Goal: Transaction & Acquisition: Book appointment/travel/reservation

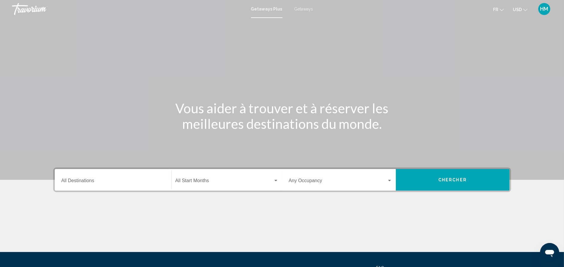
click at [305, 7] on span "Getaways" at bounding box center [304, 9] width 19 height 5
click at [258, 8] on span "Getaways Plus" at bounding box center [266, 9] width 28 height 5
click at [89, 182] on input "Destination All Destinations" at bounding box center [113, 181] width 104 height 5
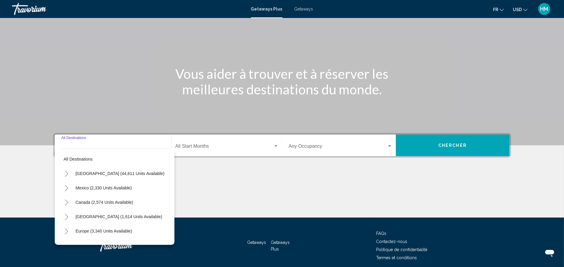
scroll to position [58, 0]
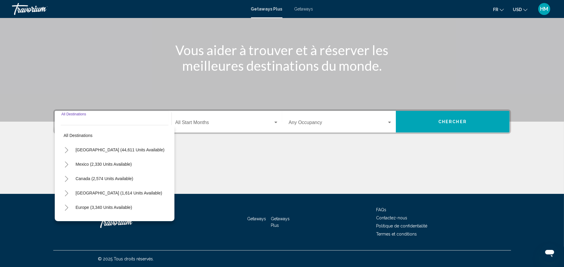
click at [69, 146] on button "Toggle United States (44,611 units available)" at bounding box center [67, 150] width 12 height 12
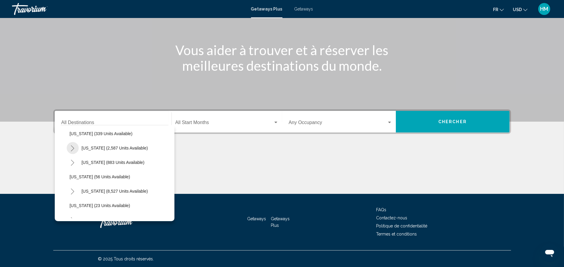
click at [74, 145] on icon "Toggle California (2,587 units available)" at bounding box center [72, 148] width 4 height 6
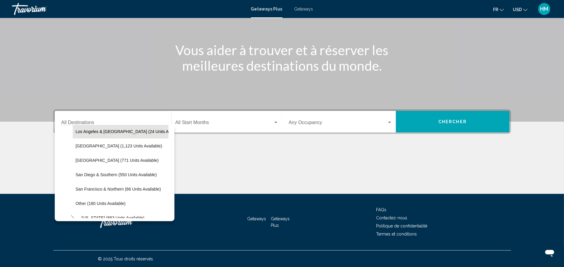
scroll to position [90, 0]
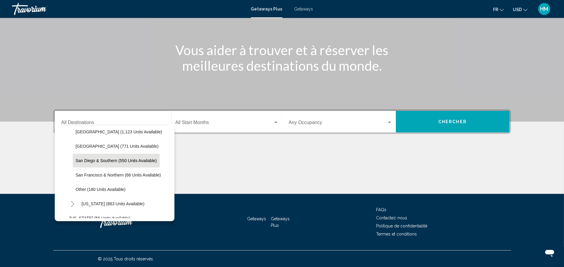
click at [85, 160] on span "San Diego & Southern (550 units available)" at bounding box center [116, 160] width 81 height 5
type input "**********"
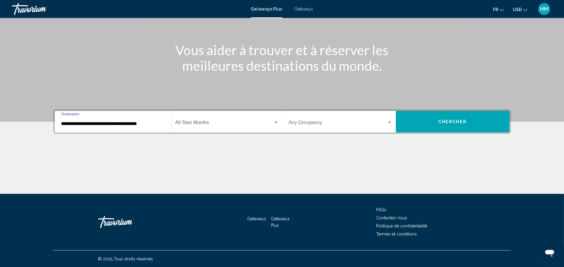
click at [206, 120] on div "Start Month All Start Months" at bounding box center [226, 121] width 103 height 19
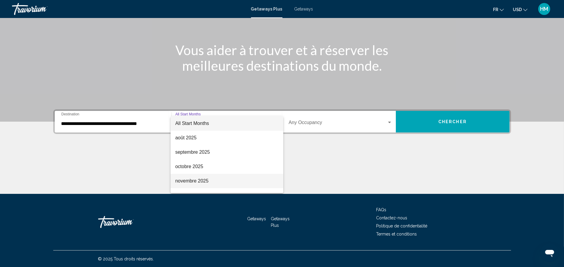
click at [206, 178] on span "novembre 2025" at bounding box center [226, 181] width 103 height 14
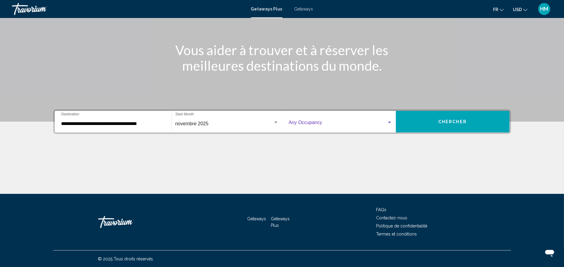
click at [324, 121] on span "Search widget" at bounding box center [338, 123] width 98 height 5
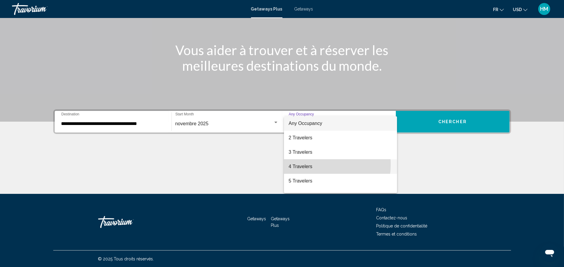
click at [317, 164] on span "4 Travelers" at bounding box center [341, 166] width 104 height 14
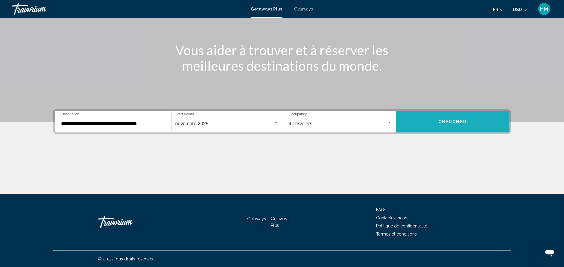
click at [468, 117] on button "Chercher" at bounding box center [453, 122] width 114 height 22
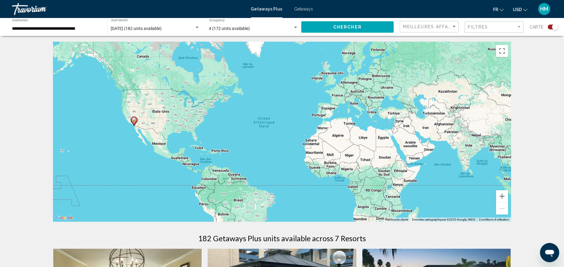
click at [296, 10] on span "Getaways" at bounding box center [304, 9] width 19 height 5
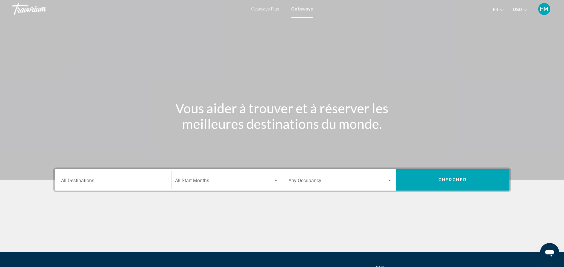
click at [98, 175] on div "Destination All Destinations" at bounding box center [113, 179] width 104 height 19
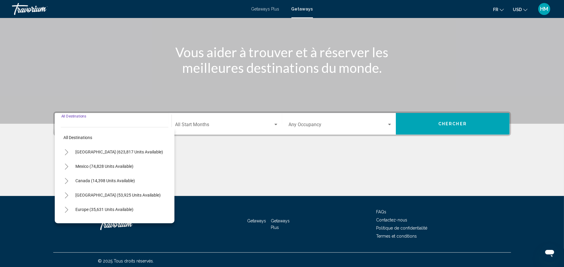
scroll to position [58, 0]
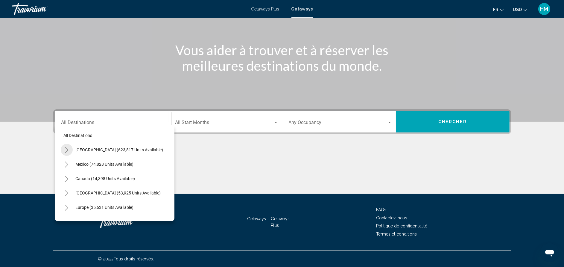
click at [68, 147] on icon "Toggle United States (623,817 units available)" at bounding box center [66, 150] width 4 height 6
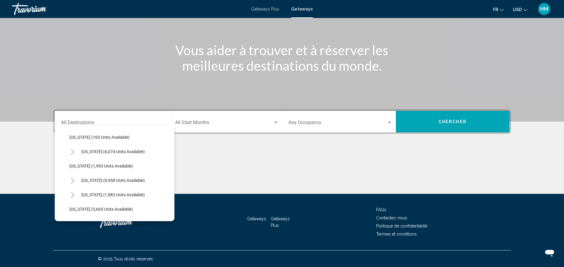
scroll to position [359, 0]
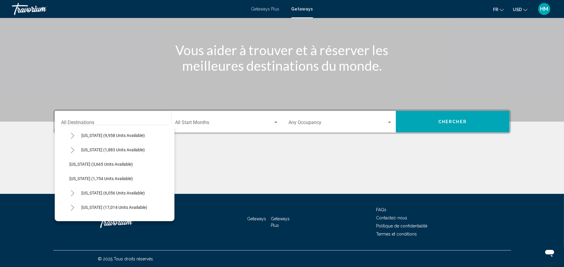
click at [71, 136] on icon "Toggle Nevada (9,958 units available)" at bounding box center [72, 136] width 4 height 6
click at [93, 152] on button "[GEOGRAPHIC_DATA] (7,526 units available)" at bounding box center [117, 150] width 89 height 14
type input "**********"
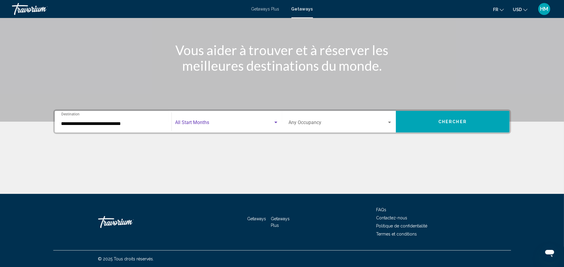
click at [191, 124] on span "Search widget" at bounding box center [224, 123] width 98 height 5
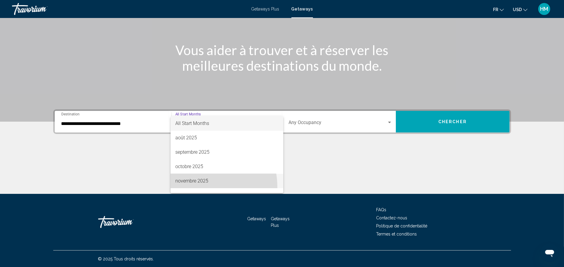
click at [191, 187] on span "novembre 2025" at bounding box center [226, 181] width 103 height 14
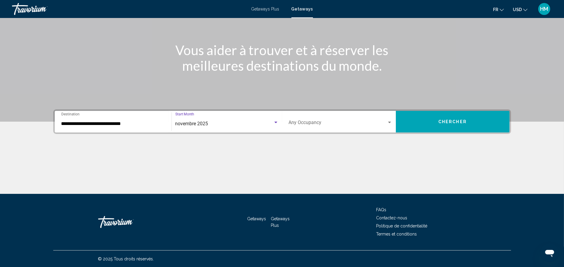
click at [308, 121] on span "Search widget" at bounding box center [338, 123] width 98 height 5
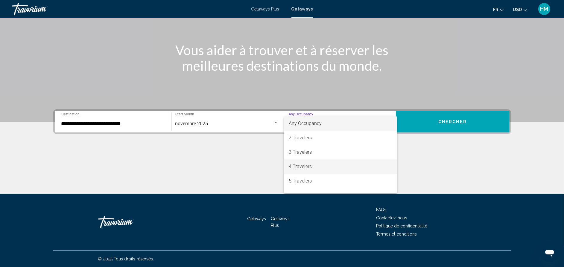
click at [311, 166] on span "4 Travelers" at bounding box center [341, 166] width 104 height 14
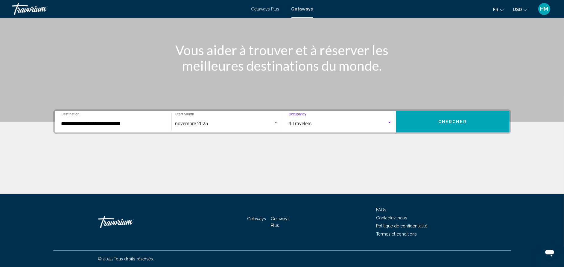
click at [452, 118] on button "Chercher" at bounding box center [453, 122] width 114 height 22
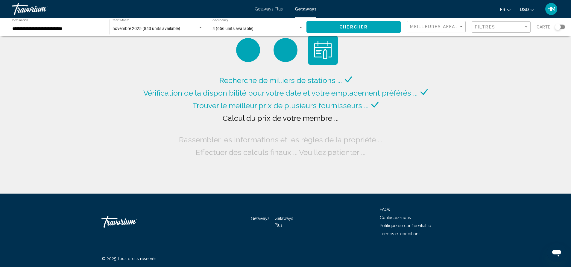
drag, startPoint x: 417, startPoint y: 146, endPoint x: 397, endPoint y: 161, distance: 25.4
click at [397, 161] on div "Recherche de milliers de stations ... Vérification de la disponibilité pour vot…" at bounding box center [285, 96] width 571 height 193
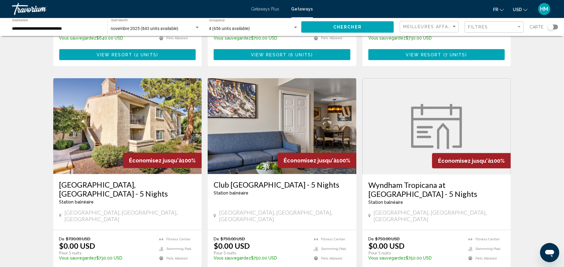
scroll to position [674, 0]
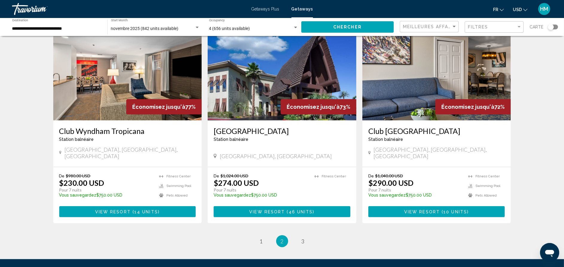
scroll to position [682, 0]
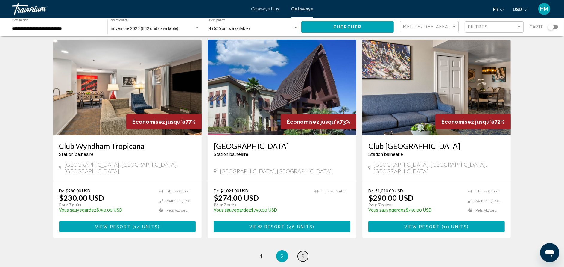
click at [304, 253] on span "3" at bounding box center [303, 256] width 3 height 7
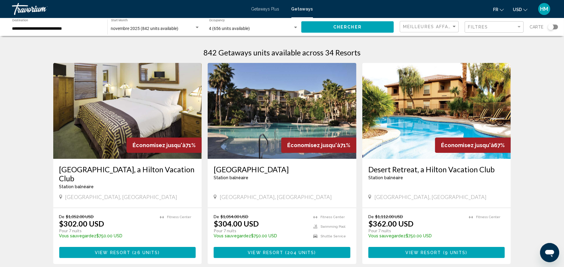
click at [250, 168] on h3 "[GEOGRAPHIC_DATA]" at bounding box center [282, 169] width 137 height 9
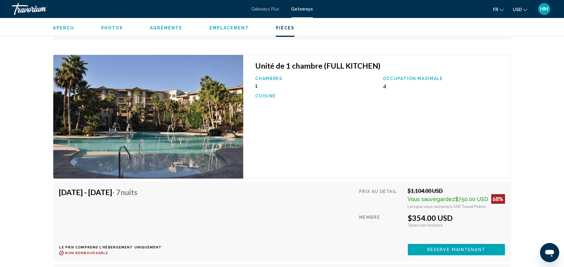
scroll to position [2785, 0]
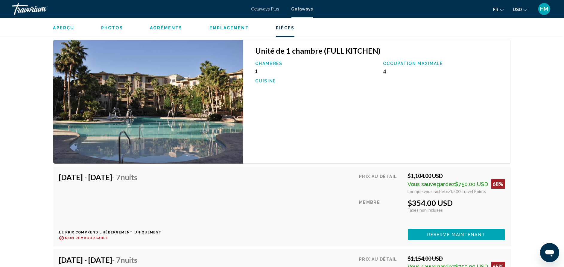
click at [268, 9] on span "Getaways Plus" at bounding box center [266, 9] width 28 height 5
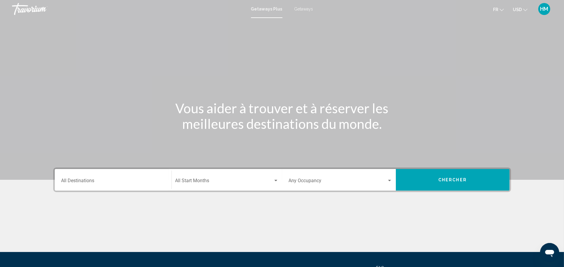
click at [106, 175] on div "Destination All Destinations" at bounding box center [113, 179] width 104 height 19
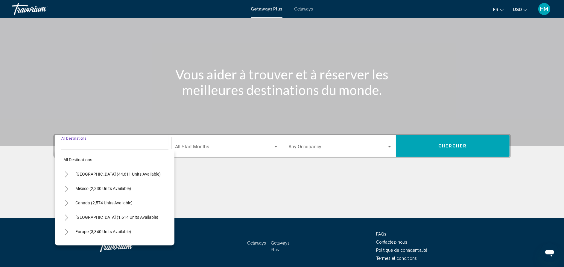
scroll to position [58, 0]
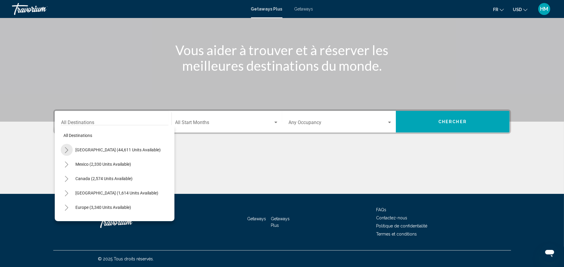
click at [65, 150] on icon "Toggle United States (44,611 units available)" at bounding box center [66, 150] width 4 height 6
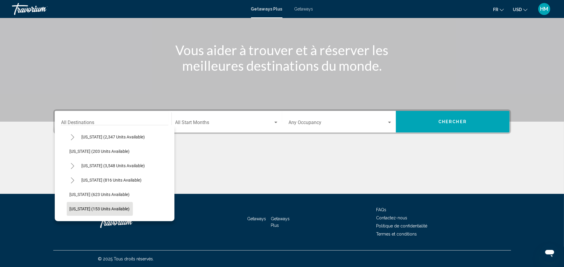
scroll to position [314, 0]
click at [72, 163] on icon "Toggle Nevada (3,548 units available)" at bounding box center [72, 166] width 4 height 6
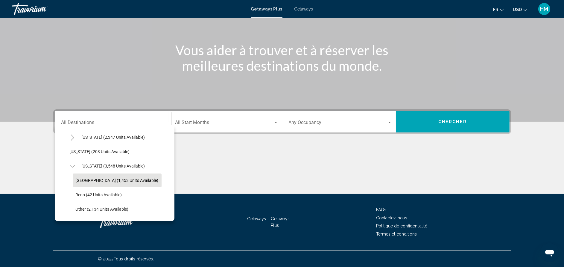
click at [92, 176] on button "[GEOGRAPHIC_DATA] (1,453 units available)" at bounding box center [117, 180] width 89 height 14
type input "**********"
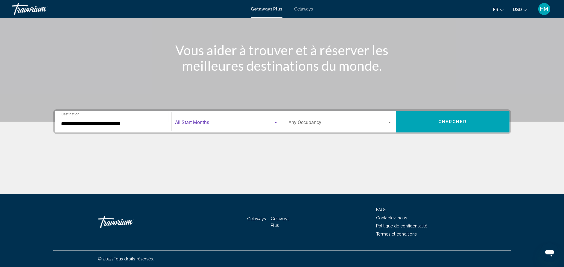
click at [217, 121] on span "Search widget" at bounding box center [224, 123] width 98 height 5
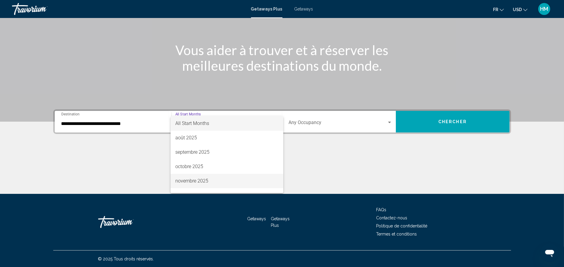
click at [206, 179] on span "novembre 2025" at bounding box center [226, 181] width 103 height 14
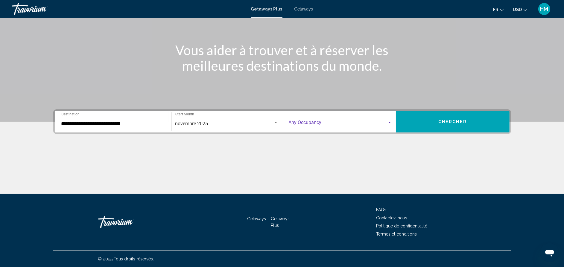
click at [316, 121] on span "Search widget" at bounding box center [338, 123] width 98 height 5
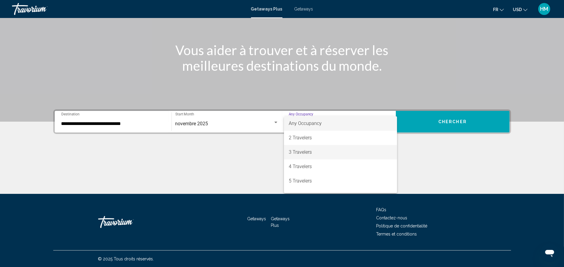
click at [310, 158] on span "3 Travelers" at bounding box center [341, 152] width 104 height 14
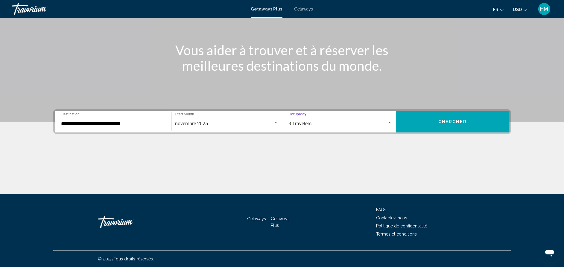
click at [296, 122] on span "3 Travelers" at bounding box center [300, 124] width 23 height 6
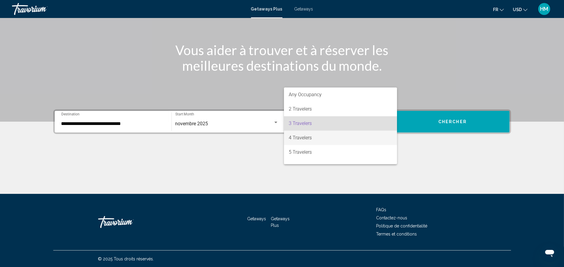
click at [307, 137] on span "4 Travelers" at bounding box center [341, 138] width 104 height 14
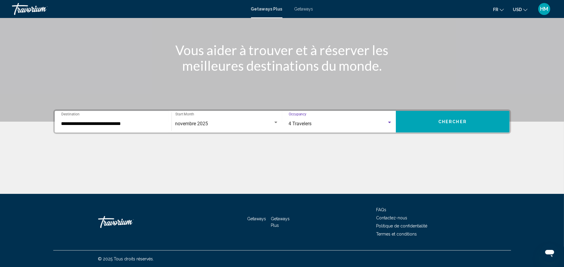
click at [448, 122] on span "Chercher" at bounding box center [453, 121] width 28 height 5
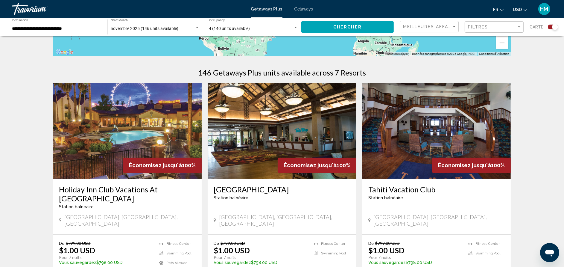
scroll to position [180, 0]
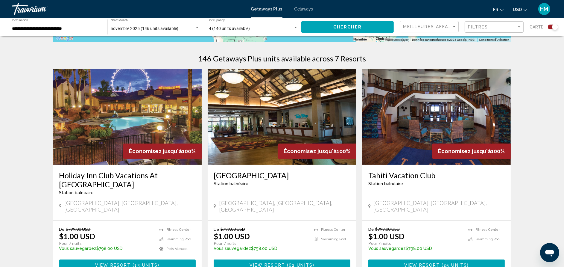
click at [245, 175] on h3 "[GEOGRAPHIC_DATA]" at bounding box center [282, 175] width 137 height 9
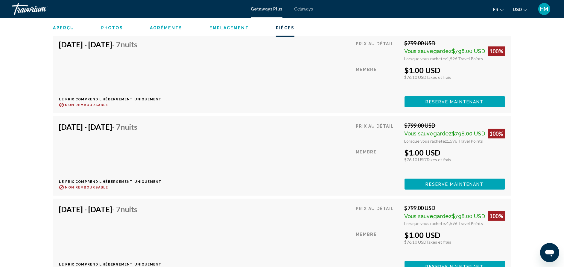
scroll to position [3009, 0]
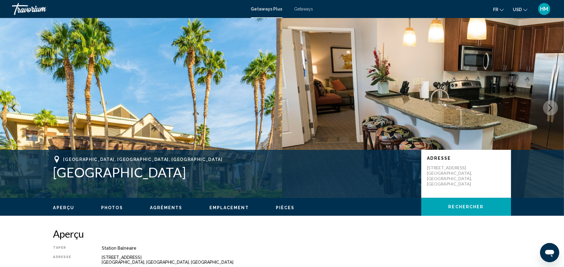
click at [552, 108] on icon "Next image" at bounding box center [551, 107] width 4 height 7
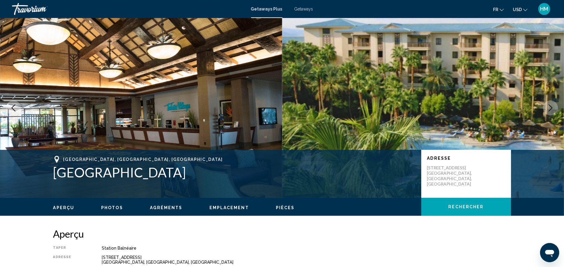
click at [552, 108] on icon "Next image" at bounding box center [551, 107] width 4 height 7
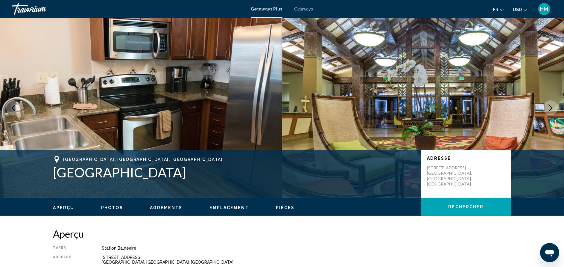
click at [552, 108] on icon "Next image" at bounding box center [551, 107] width 4 height 7
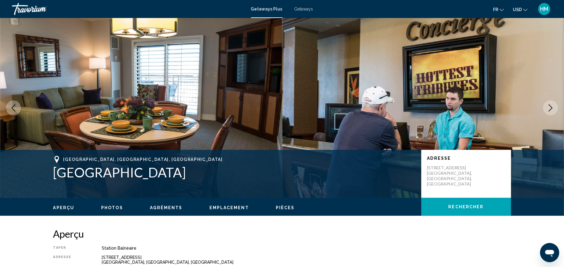
drag, startPoint x: 552, startPoint y: 108, endPoint x: 552, endPoint y: 101, distance: 7.5
click at [552, 101] on button "Next image" at bounding box center [550, 107] width 15 height 15
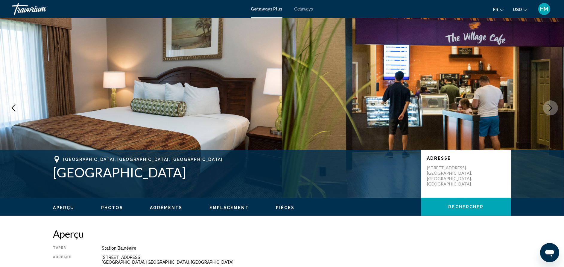
click at [552, 103] on button "Next image" at bounding box center [550, 107] width 15 height 15
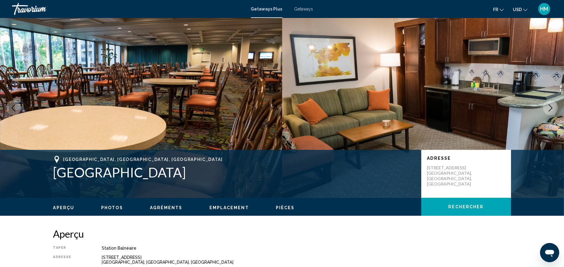
click at [552, 103] on button "Next image" at bounding box center [550, 107] width 15 height 15
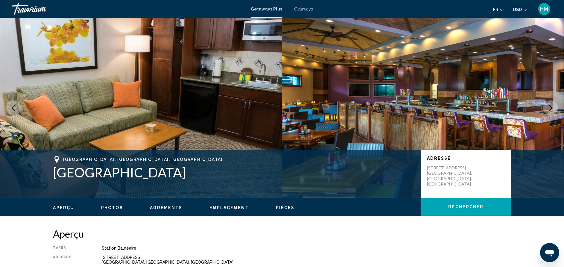
click at [552, 103] on button "Next image" at bounding box center [550, 107] width 15 height 15
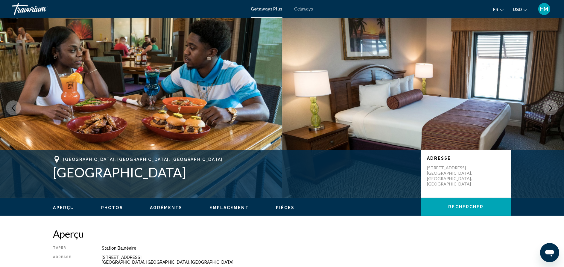
click at [552, 103] on button "Next image" at bounding box center [550, 107] width 15 height 15
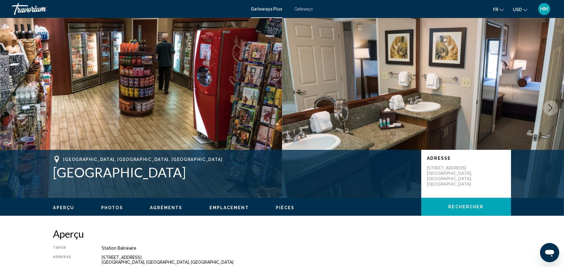
click at [552, 103] on button "Next image" at bounding box center [550, 107] width 15 height 15
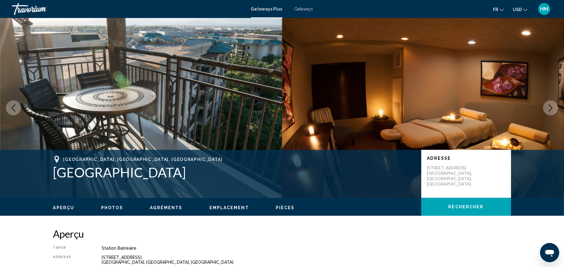
click at [552, 103] on button "Next image" at bounding box center [550, 107] width 15 height 15
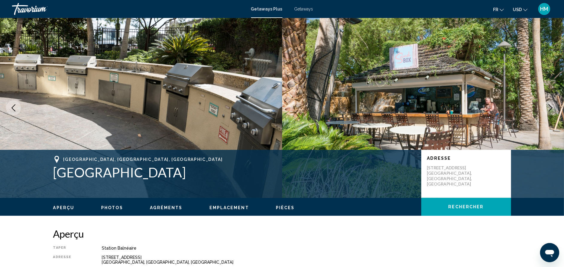
click at [552, 103] on button "Next image" at bounding box center [550, 107] width 15 height 15
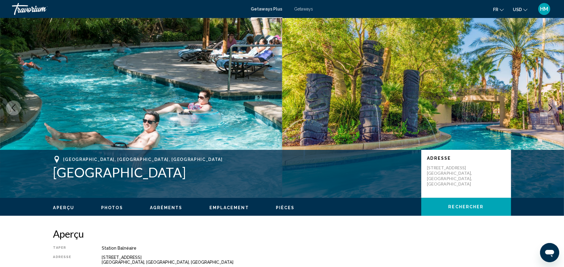
click at [552, 103] on button "Next image" at bounding box center [550, 107] width 15 height 15
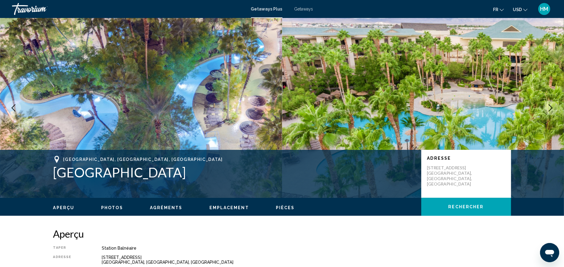
click at [521, 185] on div "[GEOGRAPHIC_DATA], [GEOGRAPHIC_DATA], [GEOGRAPHIC_DATA] [GEOGRAPHIC_DATA] Adres…" at bounding box center [282, 174] width 482 height 36
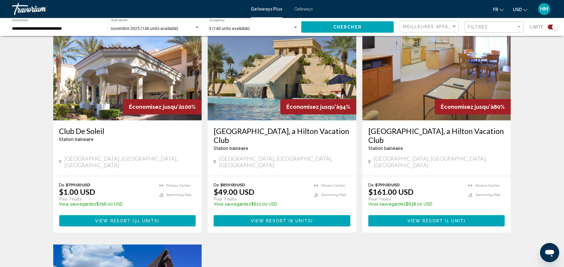
scroll to position [449, 0]
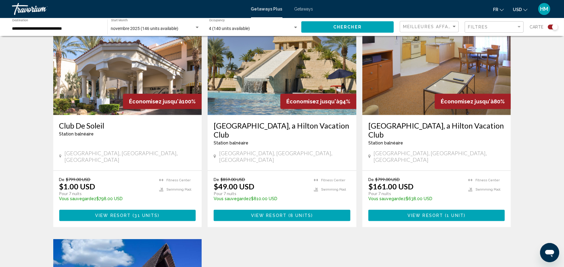
click at [380, 122] on h3 "[GEOGRAPHIC_DATA], a Hilton Vacation Club" at bounding box center [437, 130] width 137 height 18
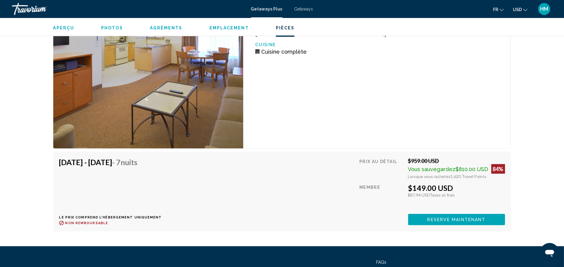
scroll to position [1078, 0]
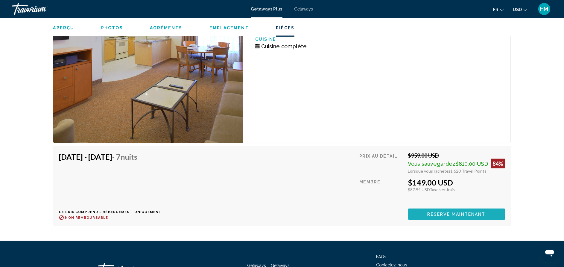
click at [434, 213] on span "Reserve maintenant" at bounding box center [457, 214] width 58 height 5
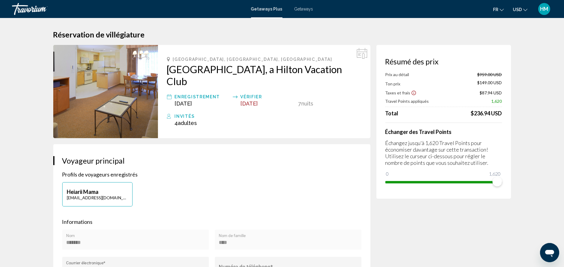
click at [307, 8] on span "Getaways" at bounding box center [304, 9] width 19 height 5
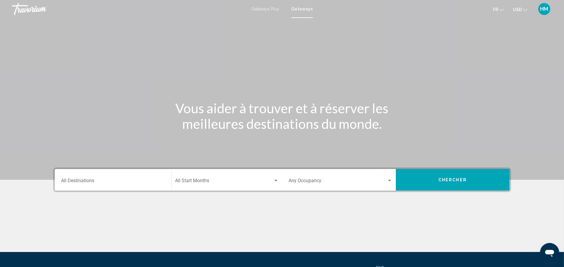
click at [269, 7] on span "Getaways Plus" at bounding box center [266, 9] width 28 height 5
click at [119, 179] on input "Destination All Destinations" at bounding box center [113, 181] width 104 height 5
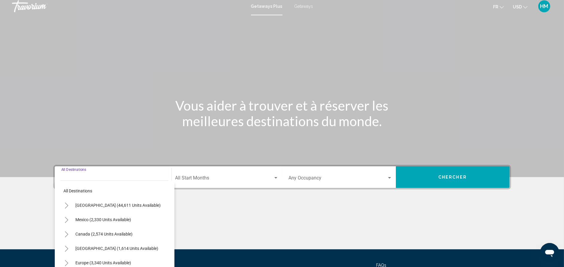
scroll to position [58, 0]
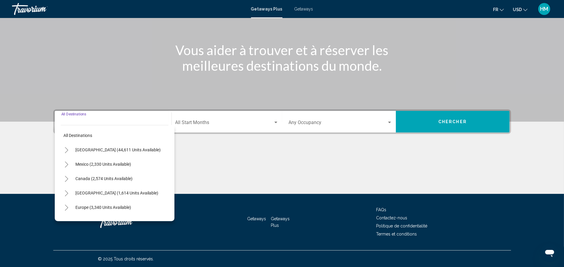
click at [304, 9] on span "Getaways" at bounding box center [304, 9] width 19 height 5
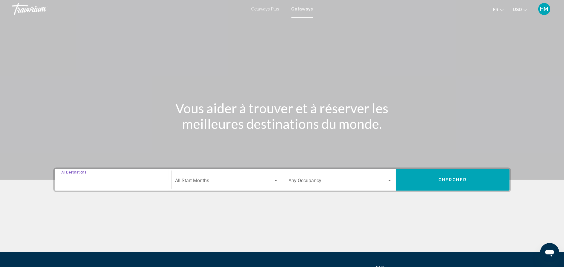
click at [96, 181] on input "Destination All Destinations" at bounding box center [113, 181] width 104 height 5
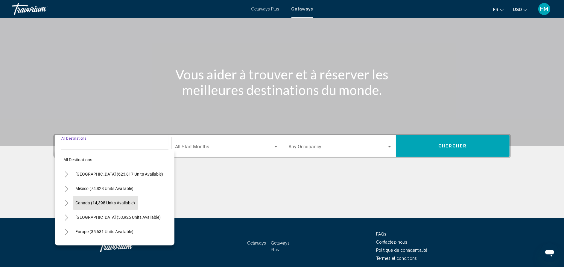
scroll to position [58, 0]
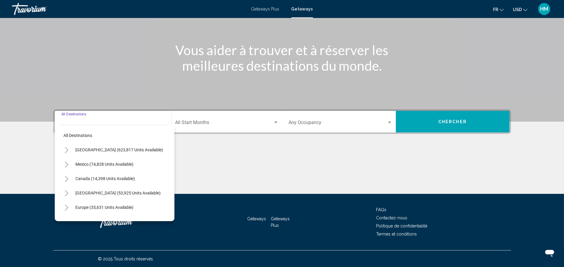
click at [68, 147] on icon "Toggle United States (623,817 units available)" at bounding box center [66, 150] width 4 height 6
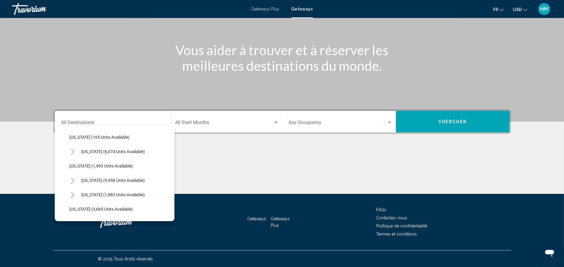
scroll to position [359, 0]
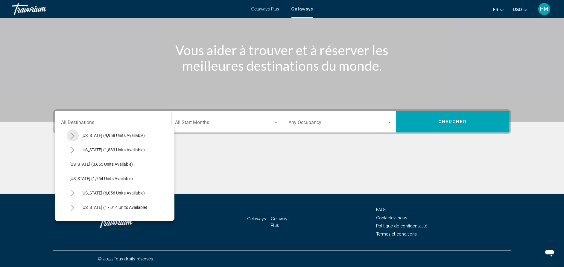
click at [75, 133] on button "Toggle Nevada (9,958 units available)" at bounding box center [73, 135] width 12 height 12
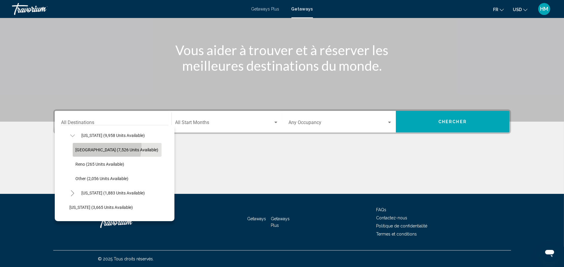
click at [91, 146] on button "[GEOGRAPHIC_DATA] (7,526 units available)" at bounding box center [117, 150] width 89 height 14
type input "**********"
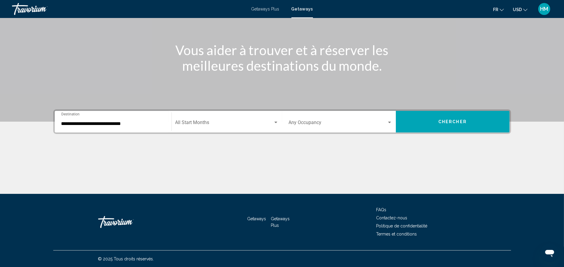
click at [217, 118] on div "Start Month All Start Months" at bounding box center [226, 121] width 103 height 19
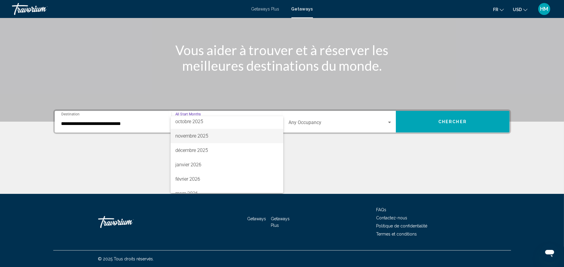
scroll to position [90, 0]
click at [212, 163] on span "avril 2026" at bounding box center [226, 163] width 103 height 14
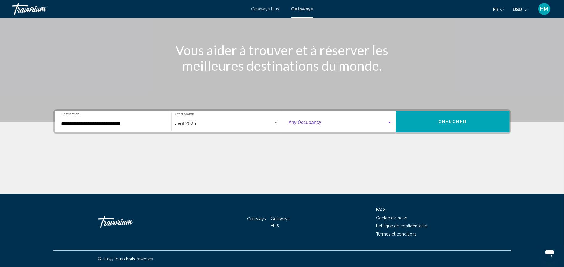
click at [318, 121] on span "Search widget" at bounding box center [338, 123] width 98 height 5
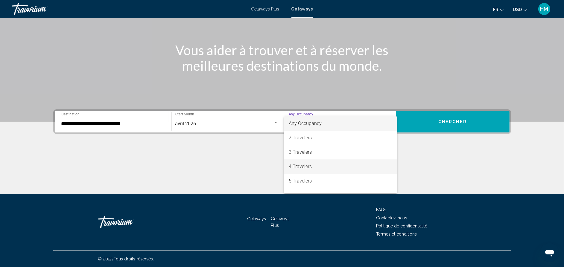
click at [316, 167] on span "4 Travelers" at bounding box center [341, 166] width 104 height 14
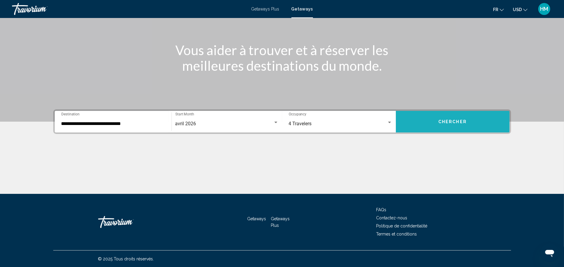
click at [461, 120] on span "Chercher" at bounding box center [453, 121] width 28 height 5
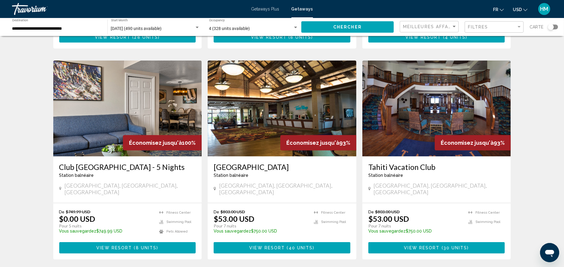
scroll to position [224, 0]
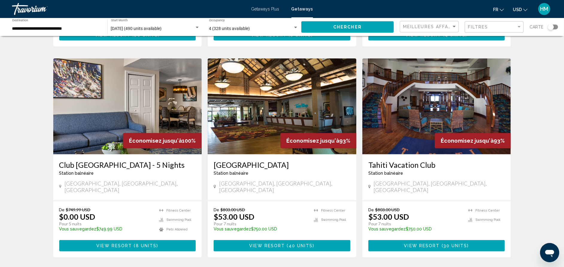
click at [248, 160] on h3 "[GEOGRAPHIC_DATA]" at bounding box center [282, 164] width 137 height 9
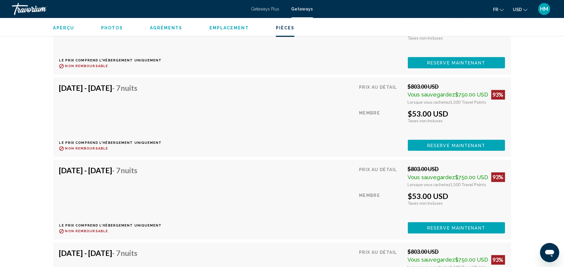
scroll to position [1931, 0]
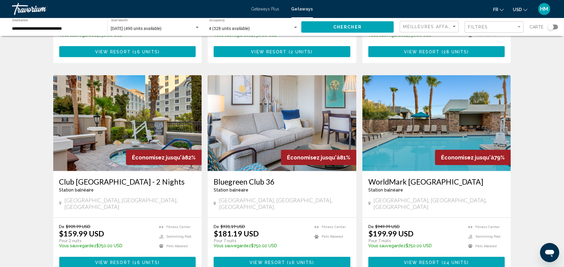
scroll to position [719, 0]
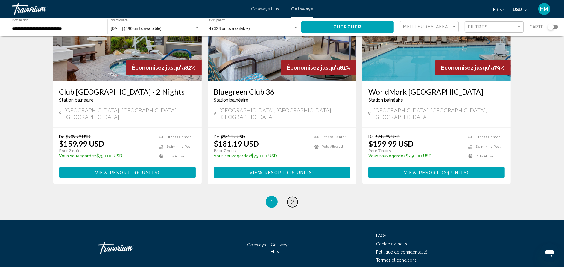
click at [292, 199] on span "2" at bounding box center [292, 202] width 3 height 7
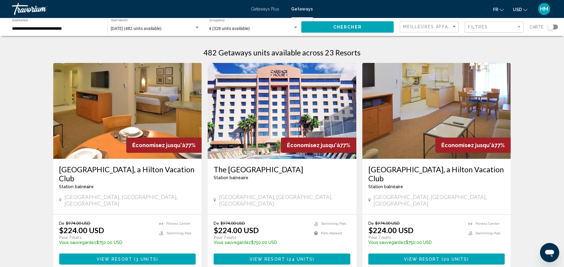
click at [428, 167] on h3 "[GEOGRAPHIC_DATA], a Hilton Vacation Club" at bounding box center [437, 174] width 137 height 18
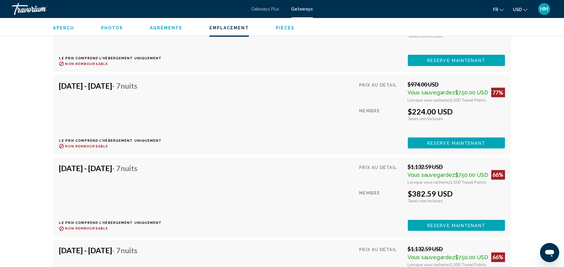
scroll to position [1258, 0]
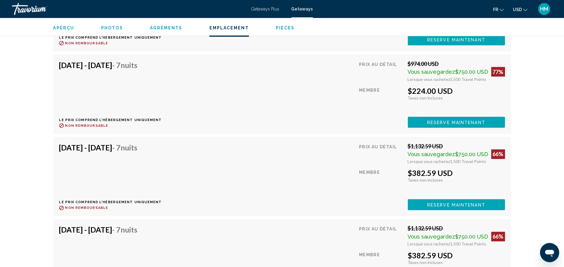
click at [467, 43] on span "Reserve maintenant" at bounding box center [457, 40] width 58 height 5
